Goal: Information Seeking & Learning: Learn about a topic

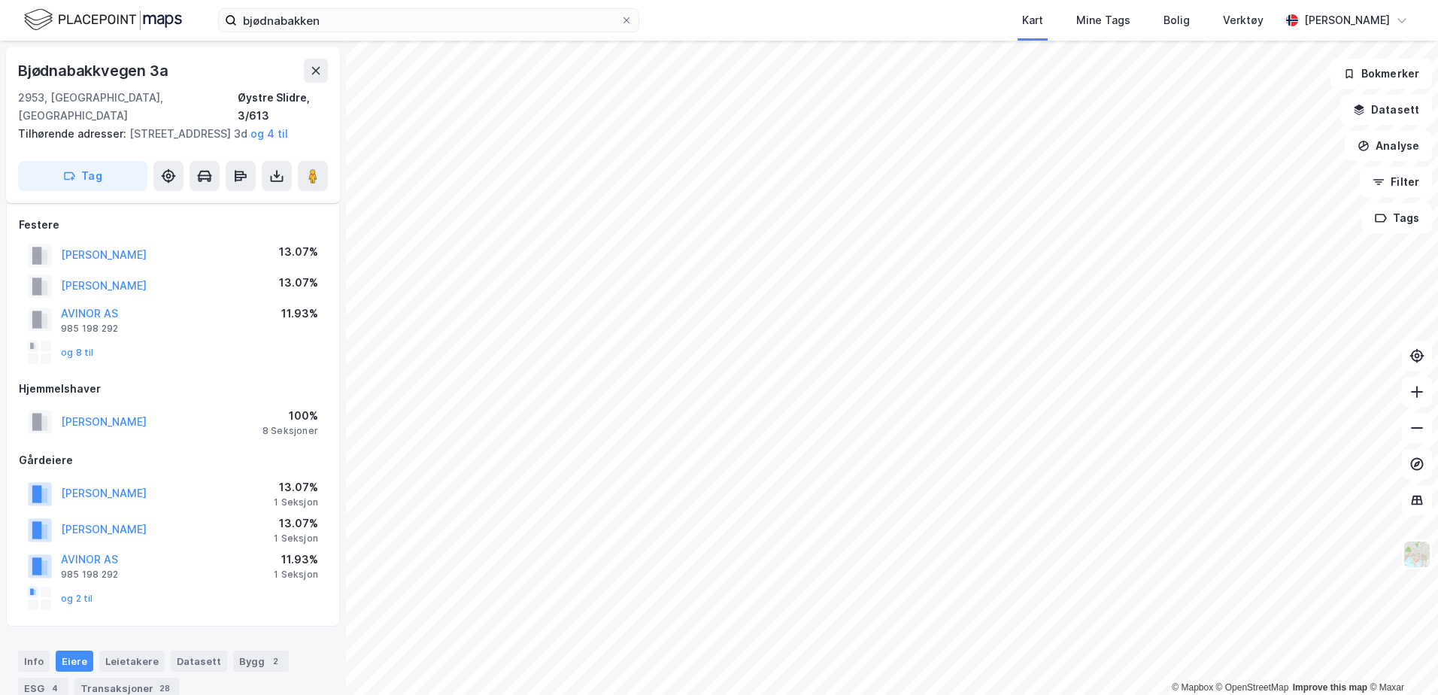
scroll to position [303, 0]
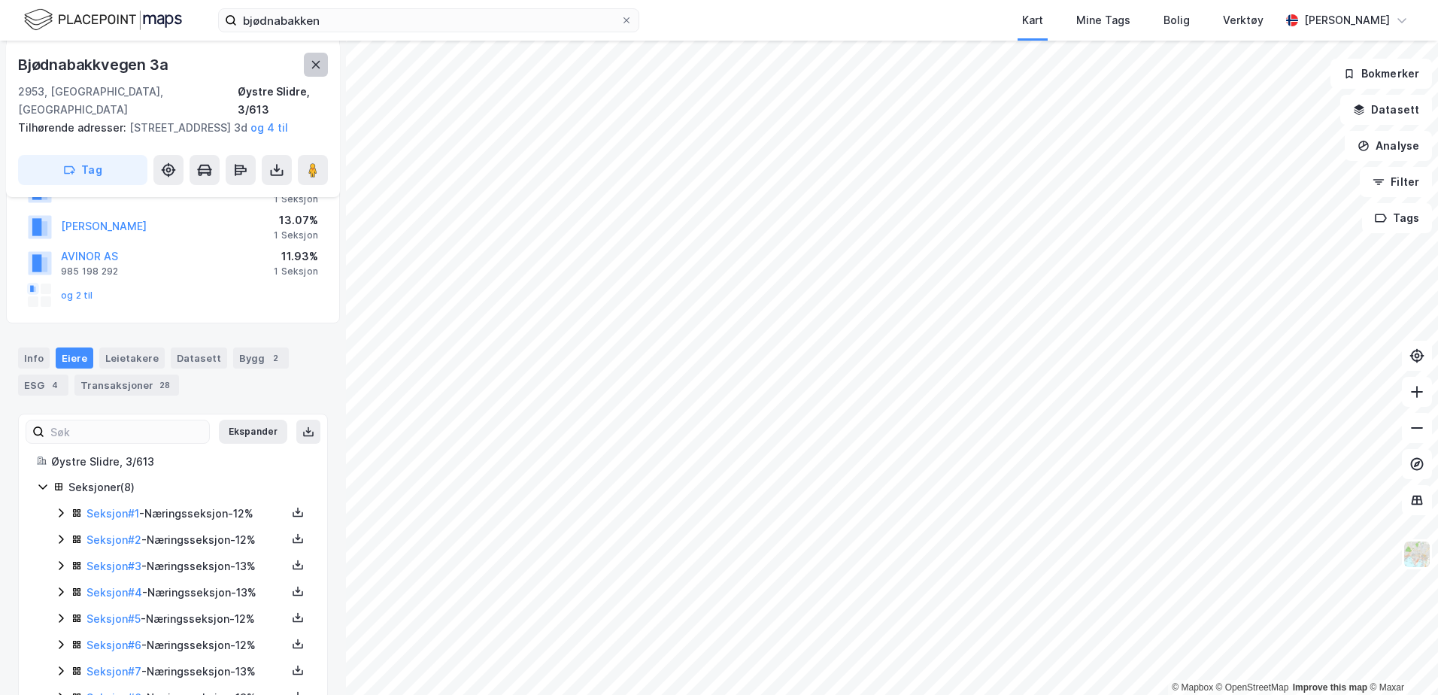
click at [308, 68] on button at bounding box center [316, 65] width 24 height 24
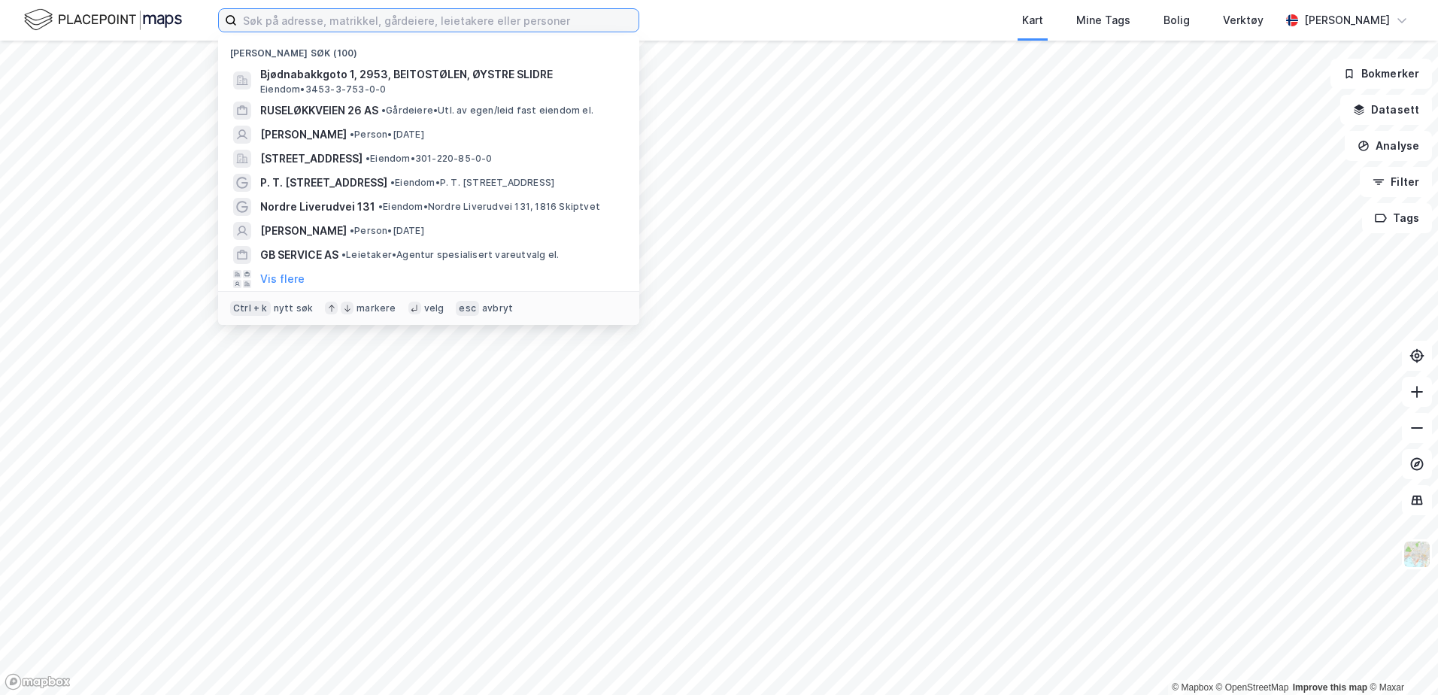
click at [354, 26] on input at bounding box center [438, 20] width 402 height 23
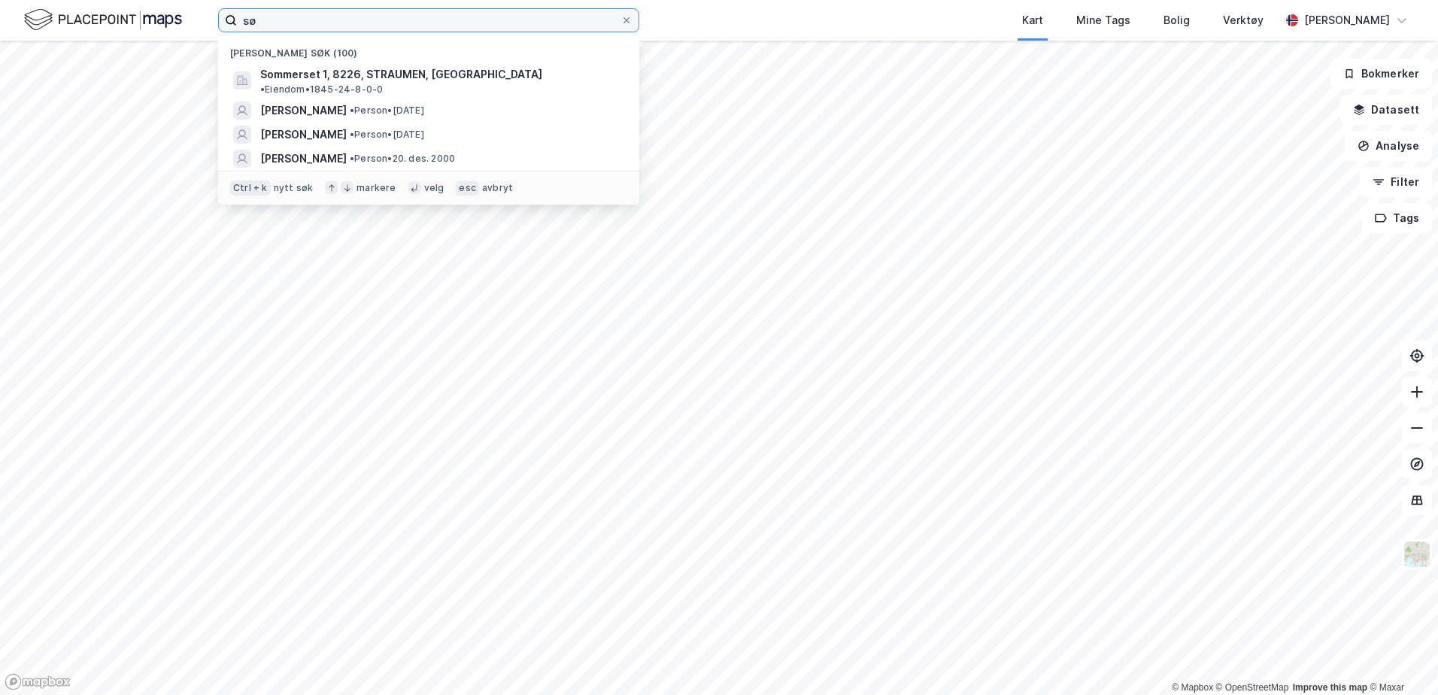
type input "s"
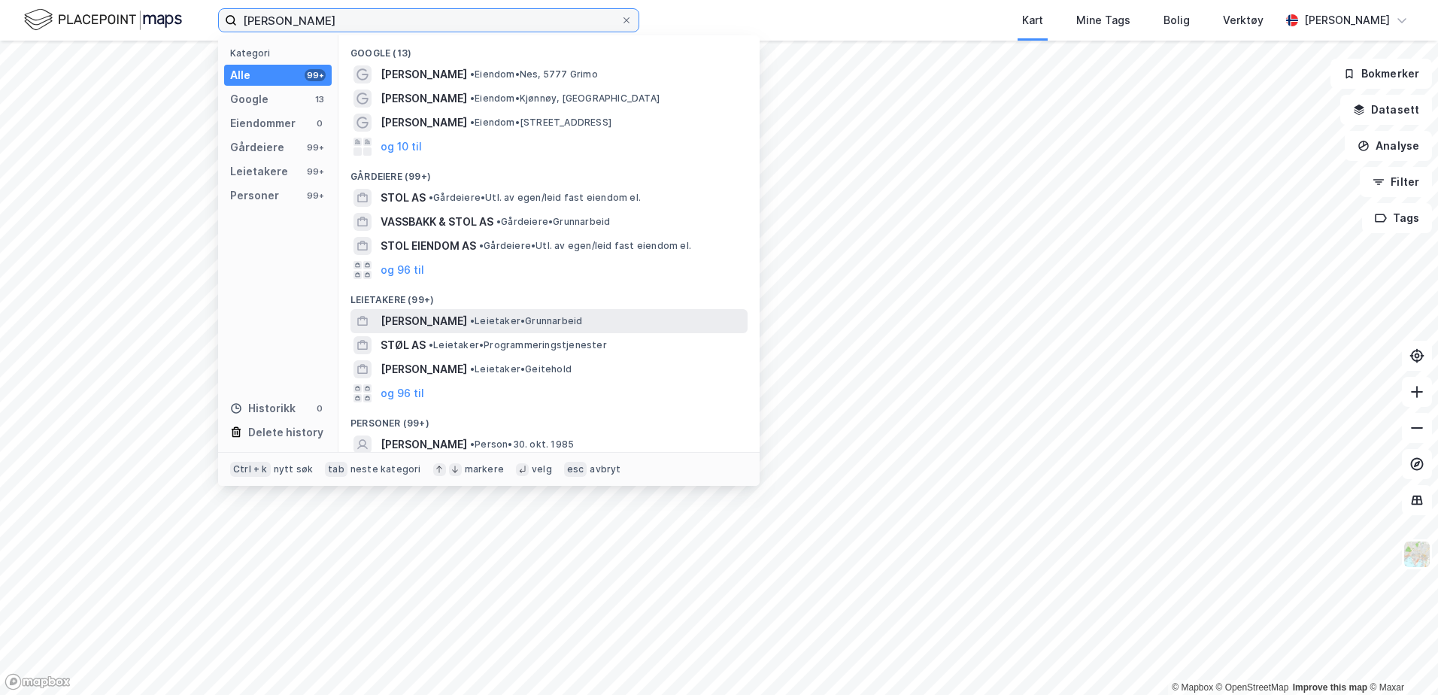
type input "[PERSON_NAME]"
click at [451, 310] on div "[PERSON_NAME] • Grunnarbeid" at bounding box center [549, 321] width 397 height 24
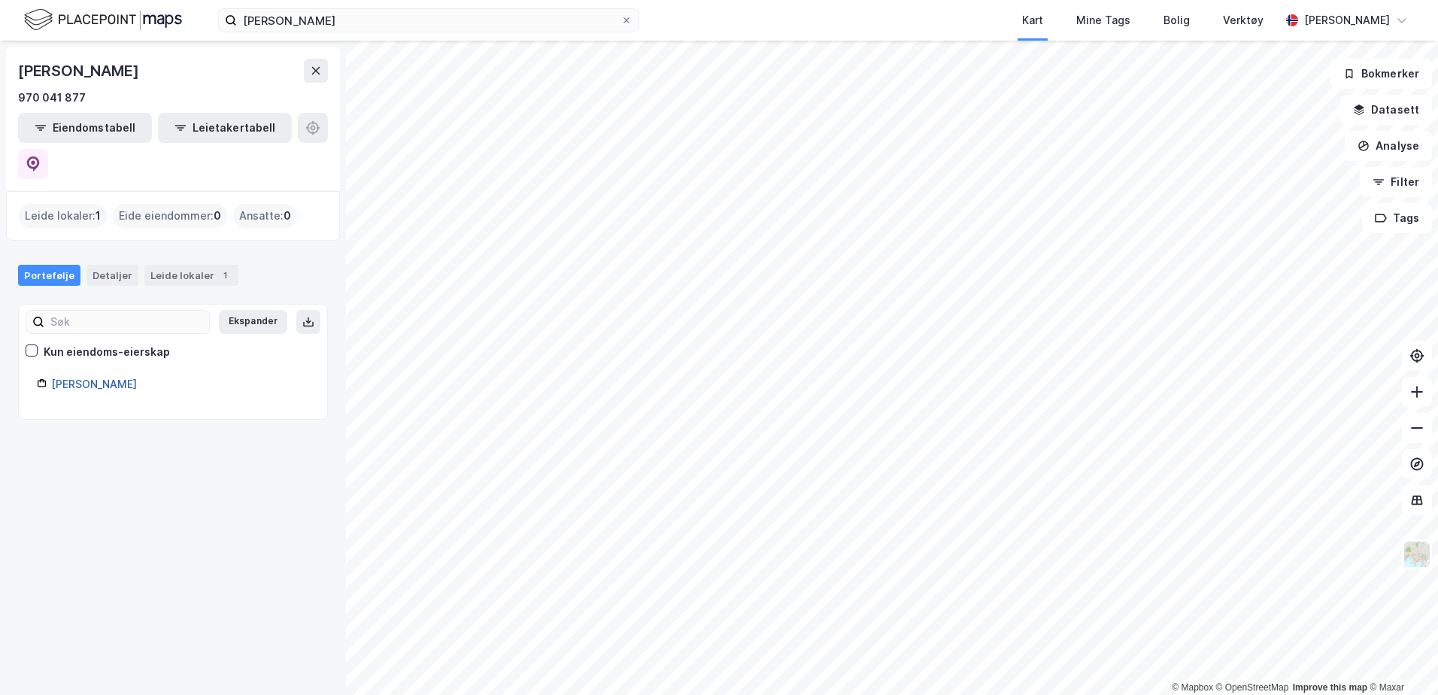
click at [95, 378] on link "[PERSON_NAME]" at bounding box center [94, 384] width 86 height 13
click at [66, 378] on link "[PERSON_NAME]" at bounding box center [94, 384] width 86 height 13
click at [126, 62] on div "[PERSON_NAME]" at bounding box center [79, 71] width 123 height 24
drag, startPoint x: 143, startPoint y: 68, endPoint x: 24, endPoint y: 65, distance: 118.9
click at [24, 65] on div "[PERSON_NAME]" at bounding box center [79, 71] width 123 height 24
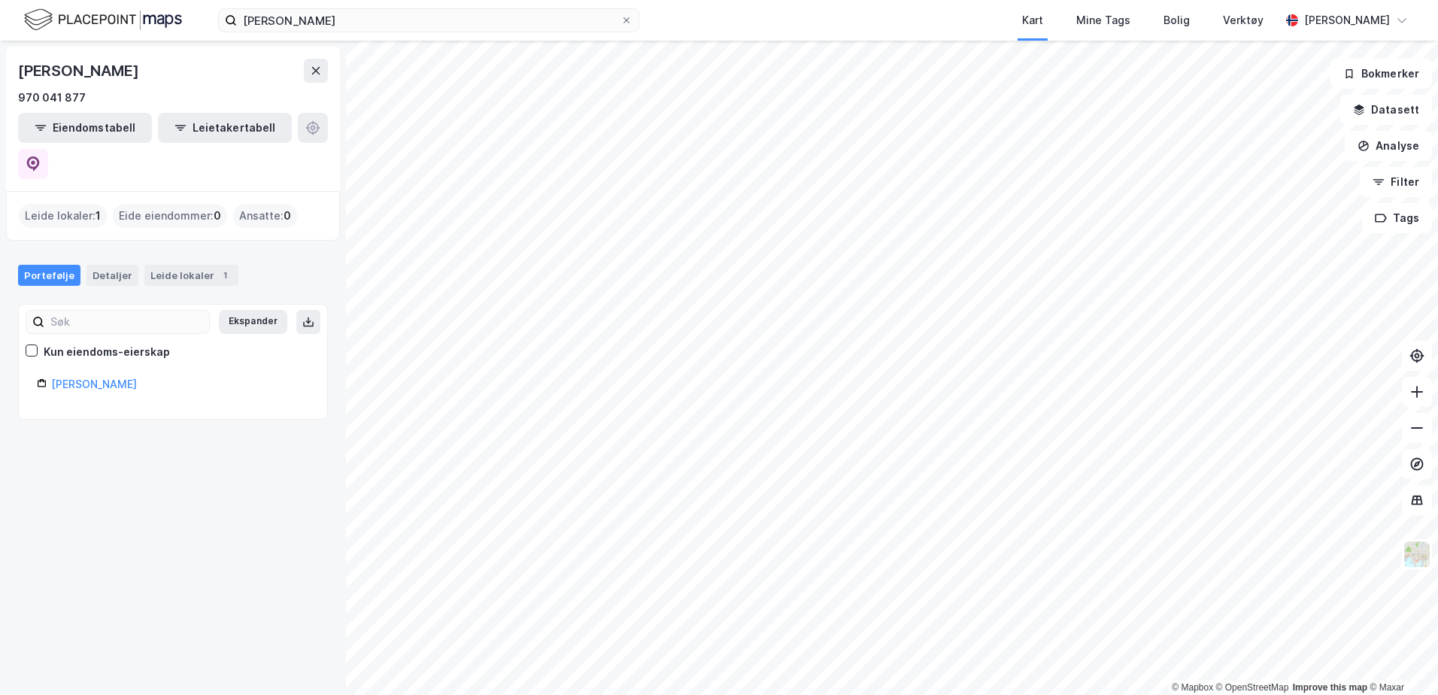
click at [85, 102] on div "970 041 877" at bounding box center [173, 98] width 310 height 18
drag, startPoint x: 85, startPoint y: 95, endPoint x: -3, endPoint y: 97, distance: 88.1
click at [0, 97] on html "[PERSON_NAME] Kart Mine Tags Bolig Verktøy [PERSON_NAME] © Mapbox © OpenStreetM…" at bounding box center [719, 347] width 1438 height 695
click at [209, 91] on div "970 041 877" at bounding box center [173, 98] width 310 height 18
click at [168, 265] on div "Leide lokaler 1" at bounding box center [191, 275] width 94 height 21
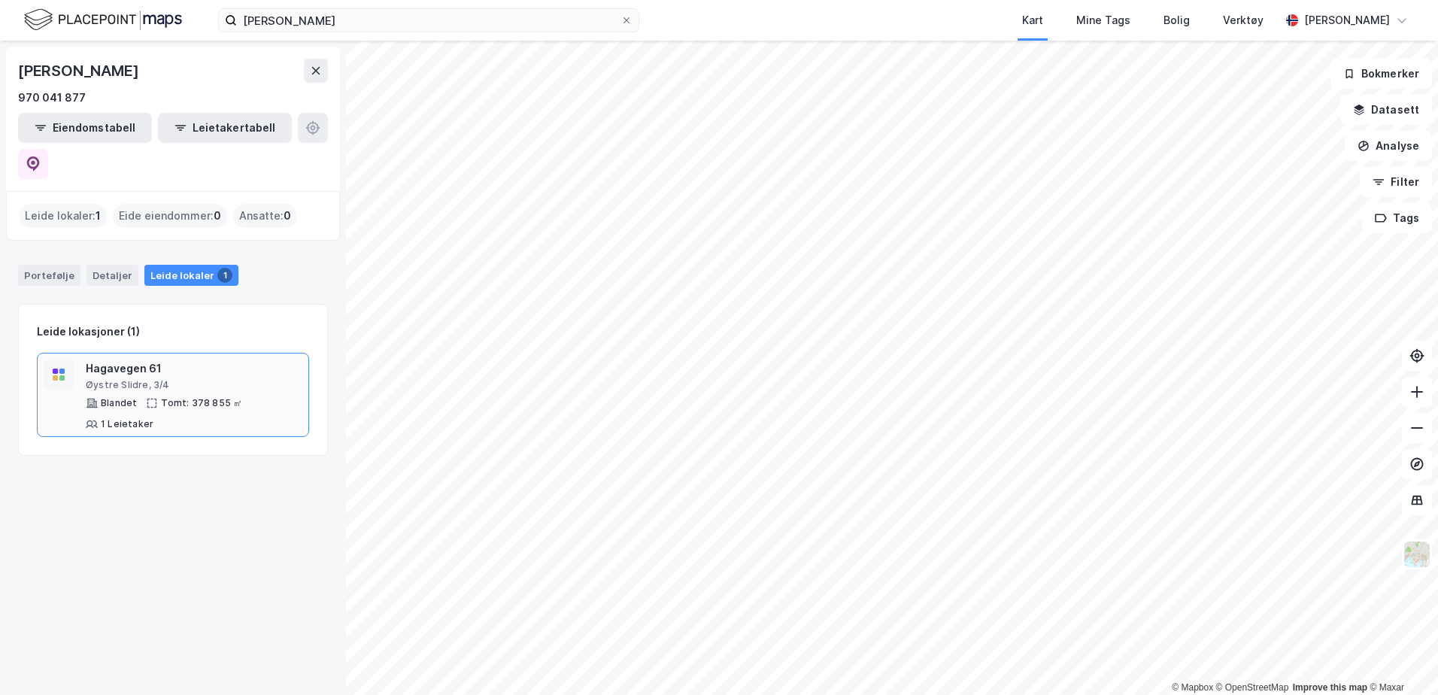
click at [78, 360] on div "Hagavegen 61 Øystre Slidre, 3/4 Blandet Tomt: 378 855 ㎡ 1 Leietaker" at bounding box center [173, 395] width 259 height 71
